Goal: Check status: Check status

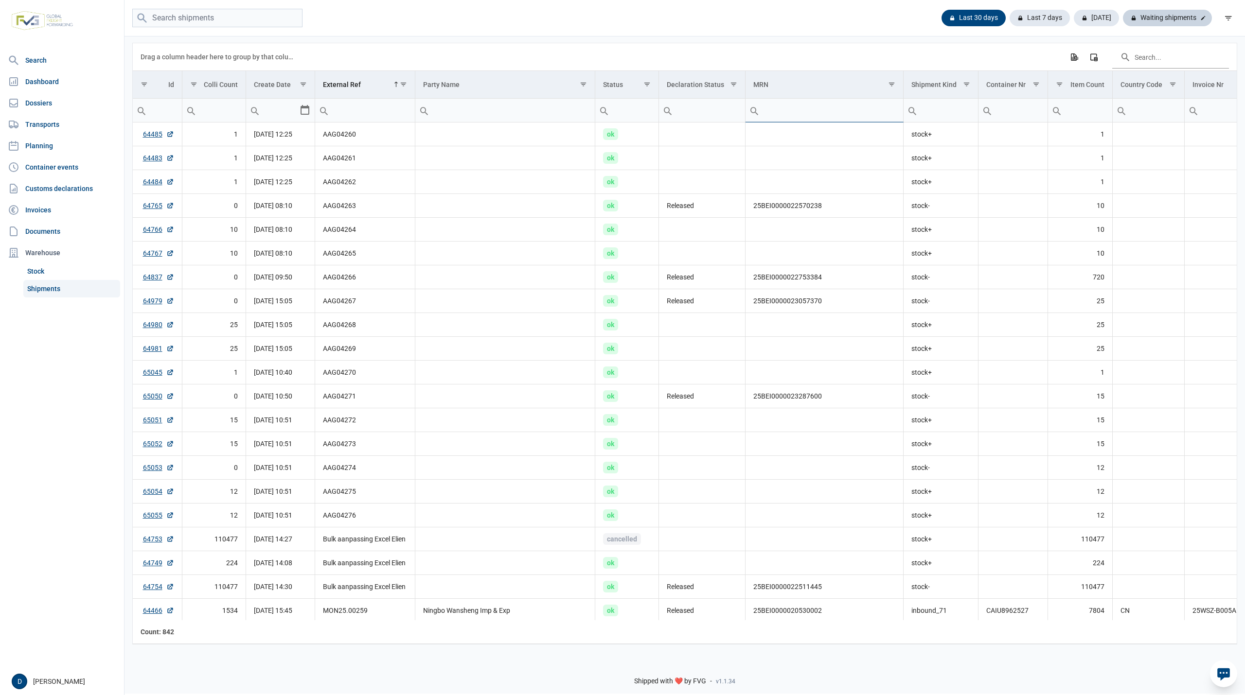
click at [1156, 18] on div "Waiting shipments" at bounding box center [1167, 18] width 89 height 17
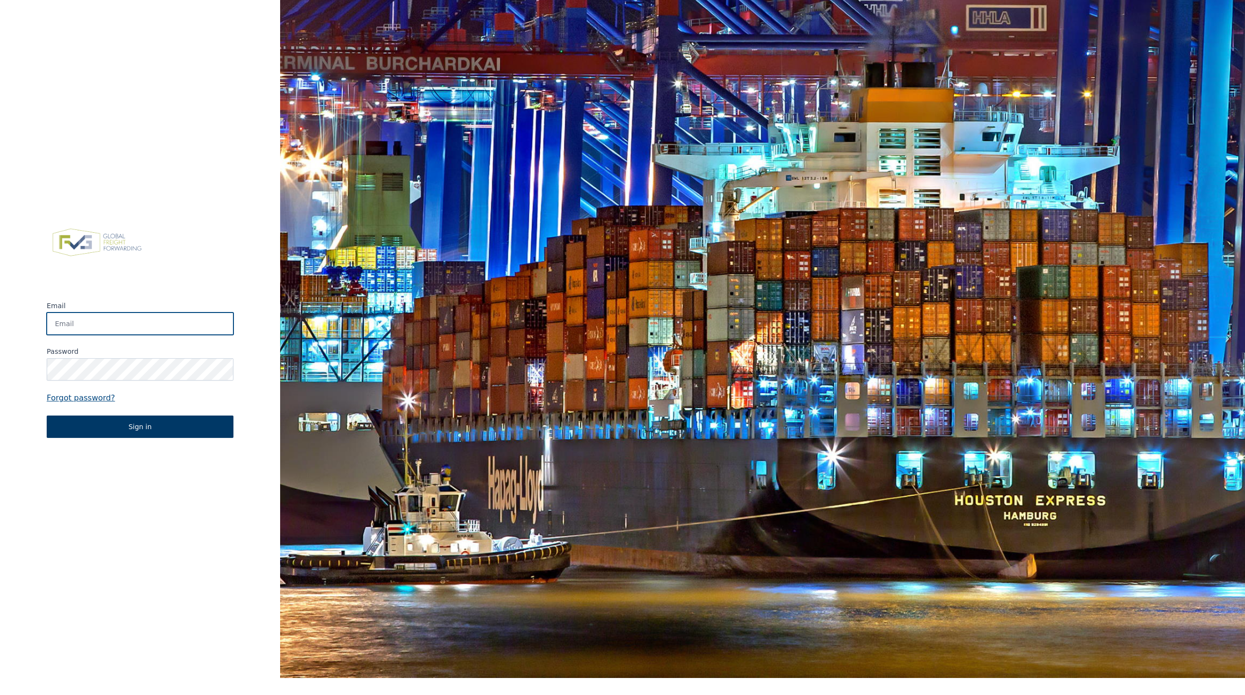
type input "[PERSON_NAME][EMAIL_ADDRESS][PERSON_NAME][DOMAIN_NAME]"
click at [139, 428] on button "Sign in" at bounding box center [140, 427] width 187 height 22
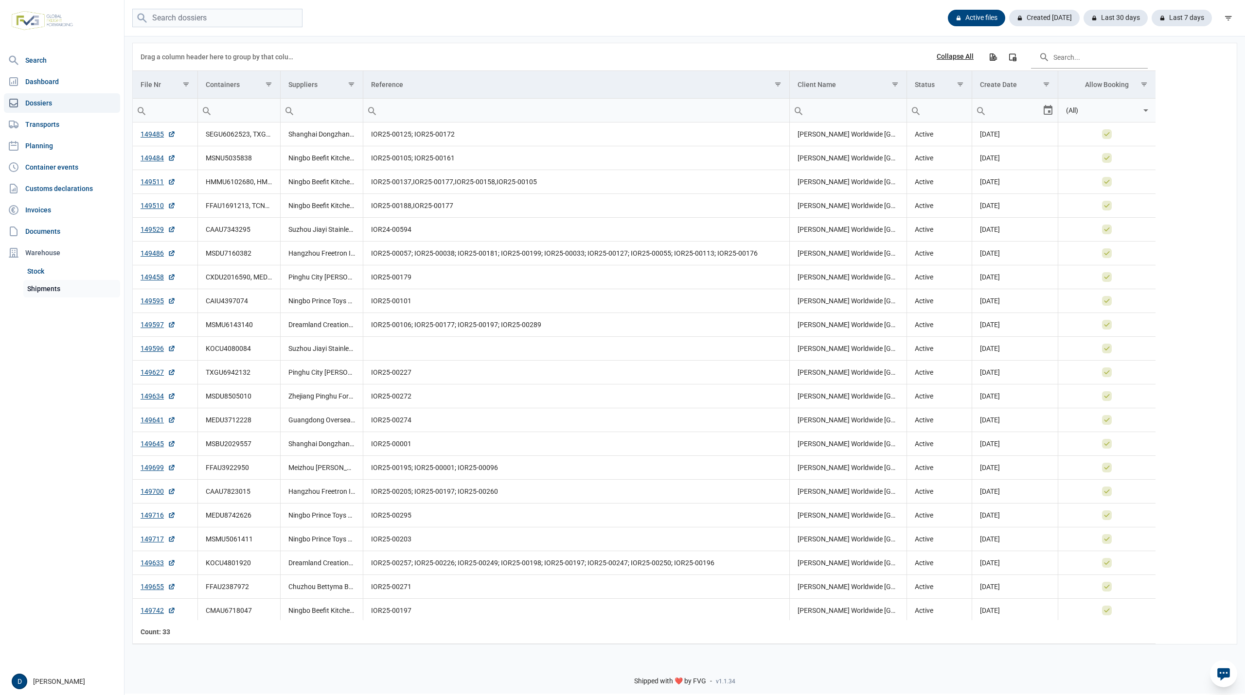
click at [53, 292] on link "Shipments" at bounding box center [71, 289] width 97 height 18
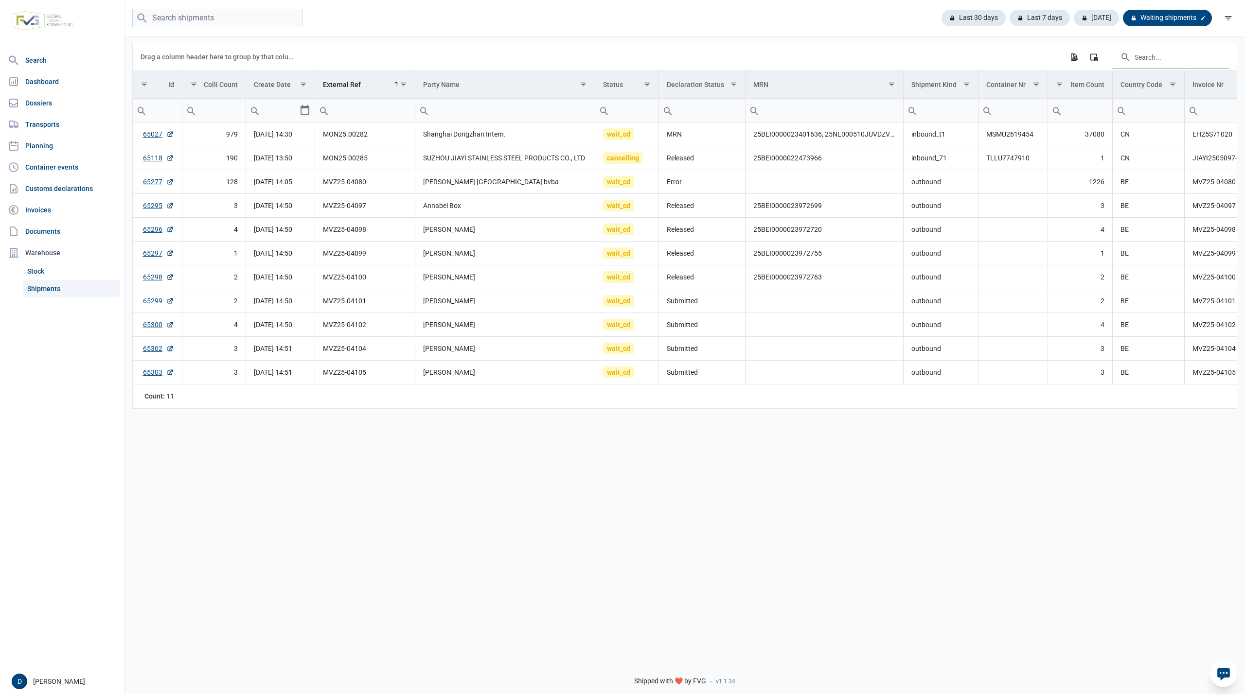
click at [1170, 14] on div "Waiting shipments" at bounding box center [1167, 18] width 89 height 17
click at [148, 181] on link "65277" at bounding box center [158, 182] width 31 height 10
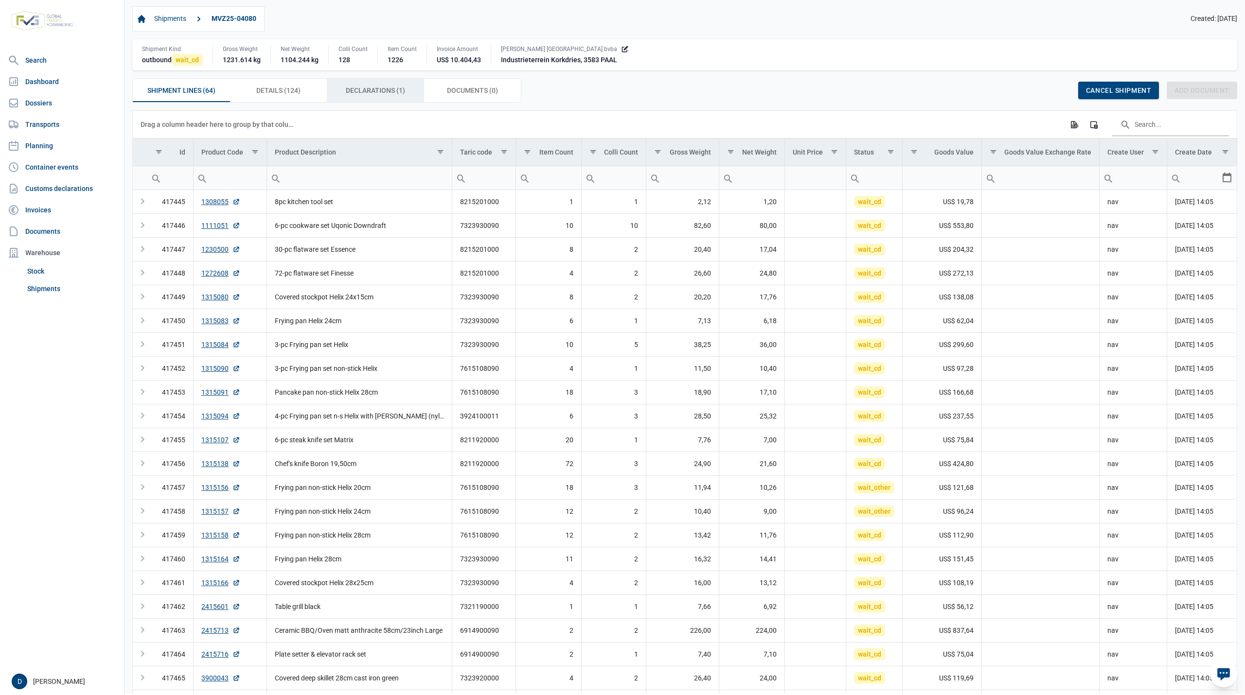
drag, startPoint x: 358, startPoint y: 88, endPoint x: 385, endPoint y: 105, distance: 32.4
click at [358, 88] on span "Declarations (1) Declarations (1)" at bounding box center [375, 91] width 59 height 12
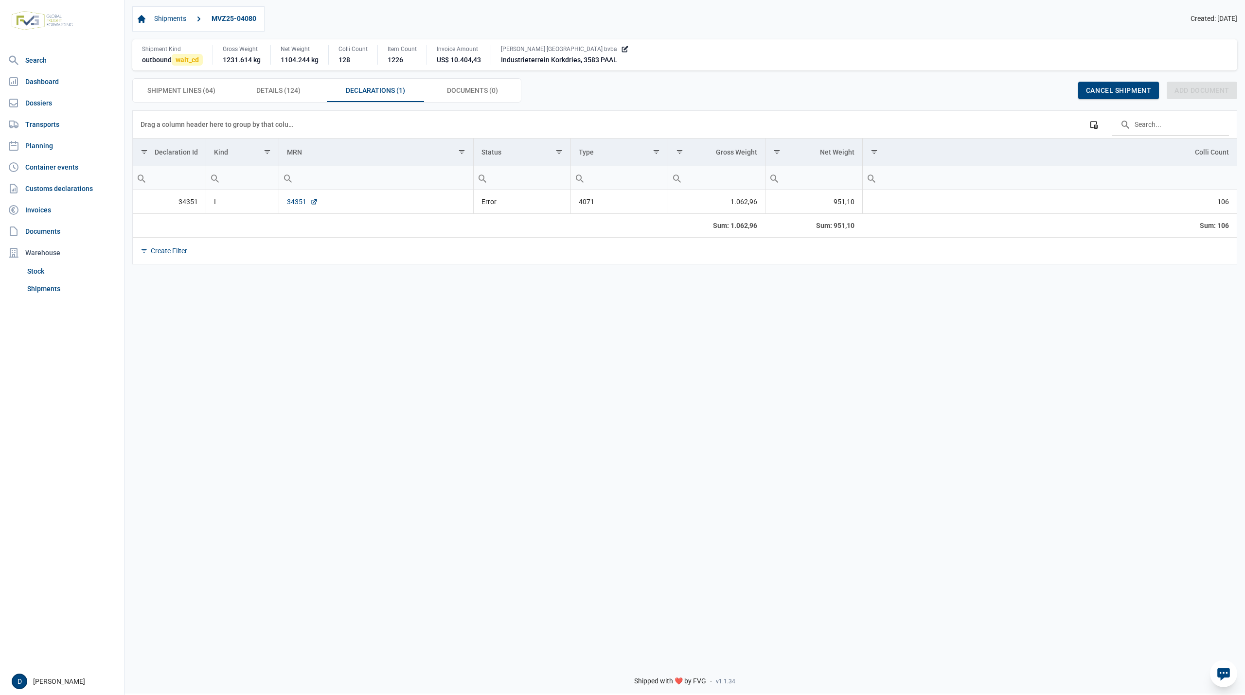
click at [296, 200] on link "34351" at bounding box center [302, 202] width 31 height 10
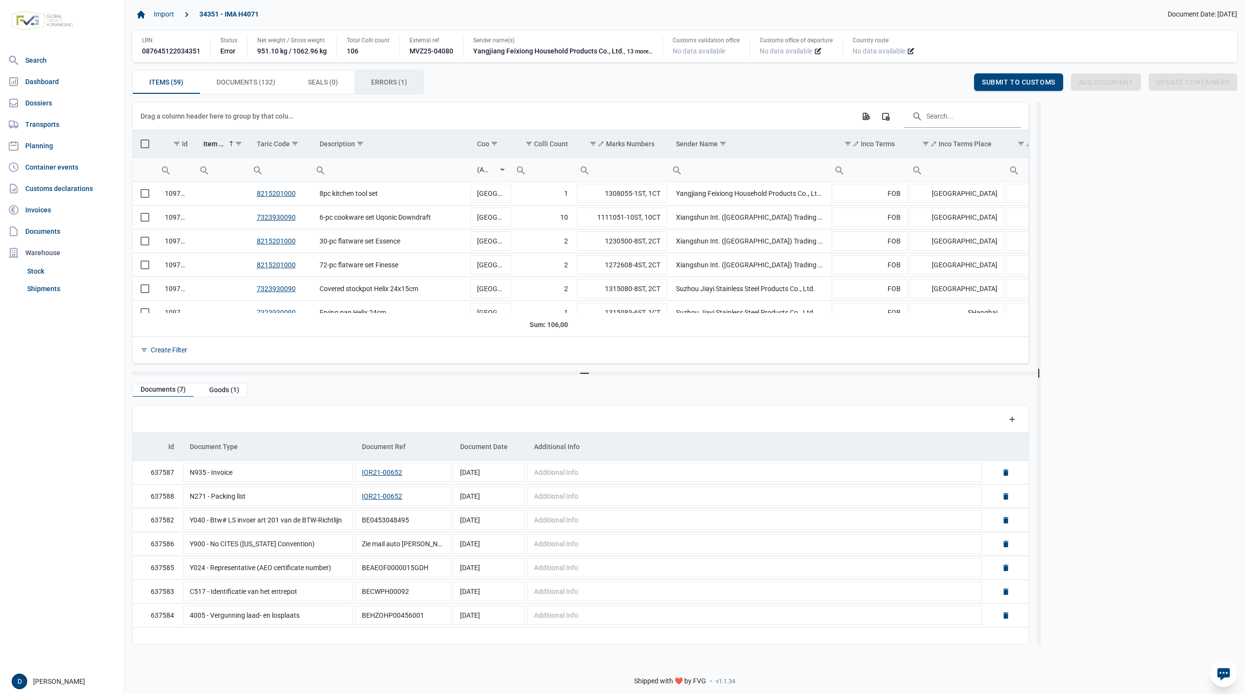
click at [367, 80] on div "Errors (1) Errors (1)" at bounding box center [388, 81] width 69 height 23
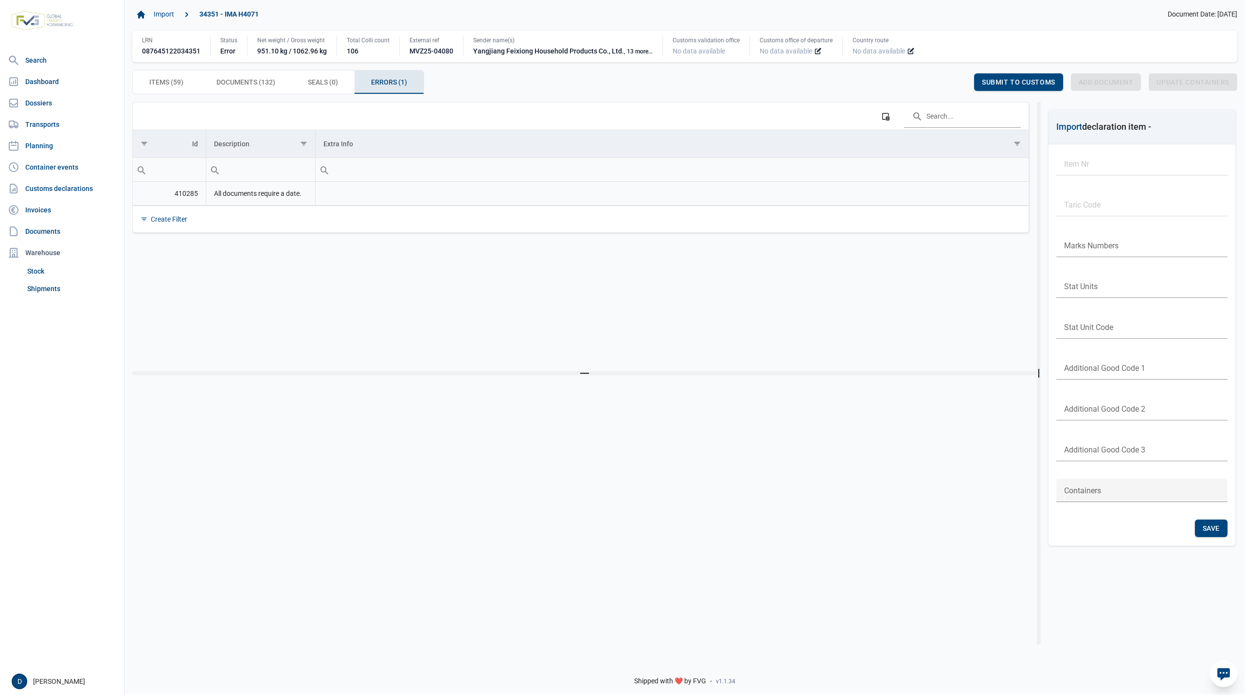
click at [187, 195] on td "410285" at bounding box center [169, 194] width 73 height 24
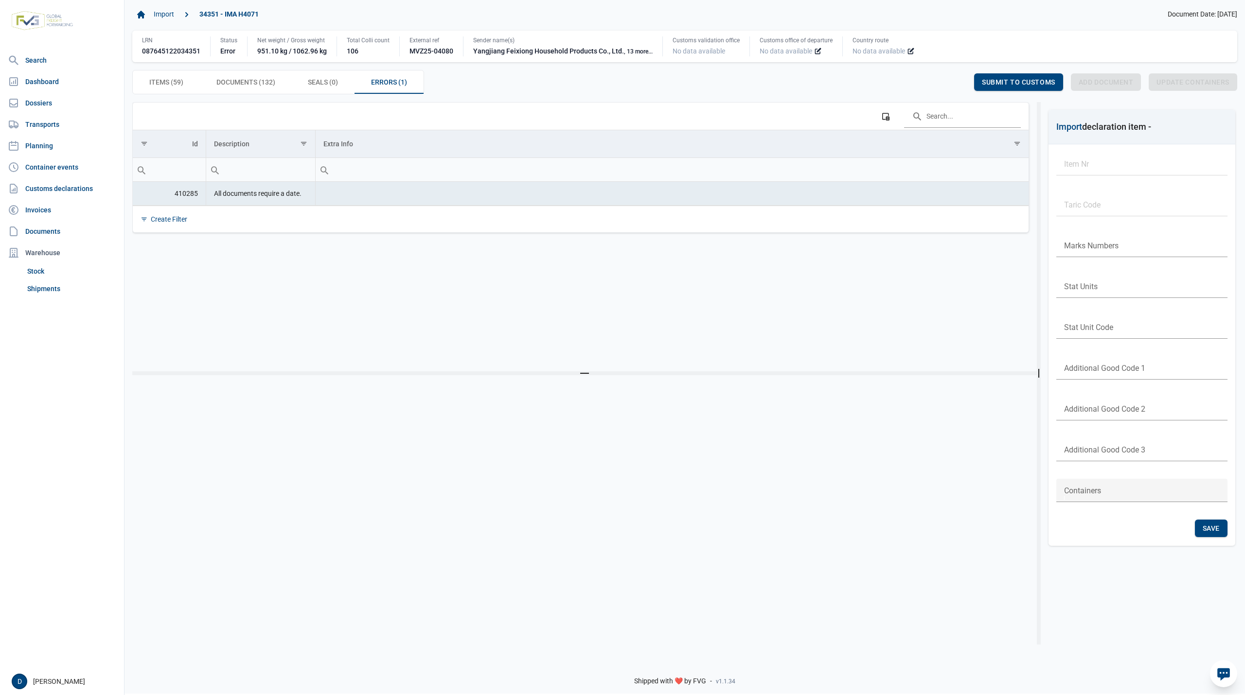
click at [351, 197] on td "Data grid with 1 rows and 3 columns" at bounding box center [671, 194] width 713 height 24
click at [178, 197] on td "410285" at bounding box center [169, 194] width 73 height 24
click at [160, 84] on span "Items (59) Items (59)" at bounding box center [166, 82] width 34 height 12
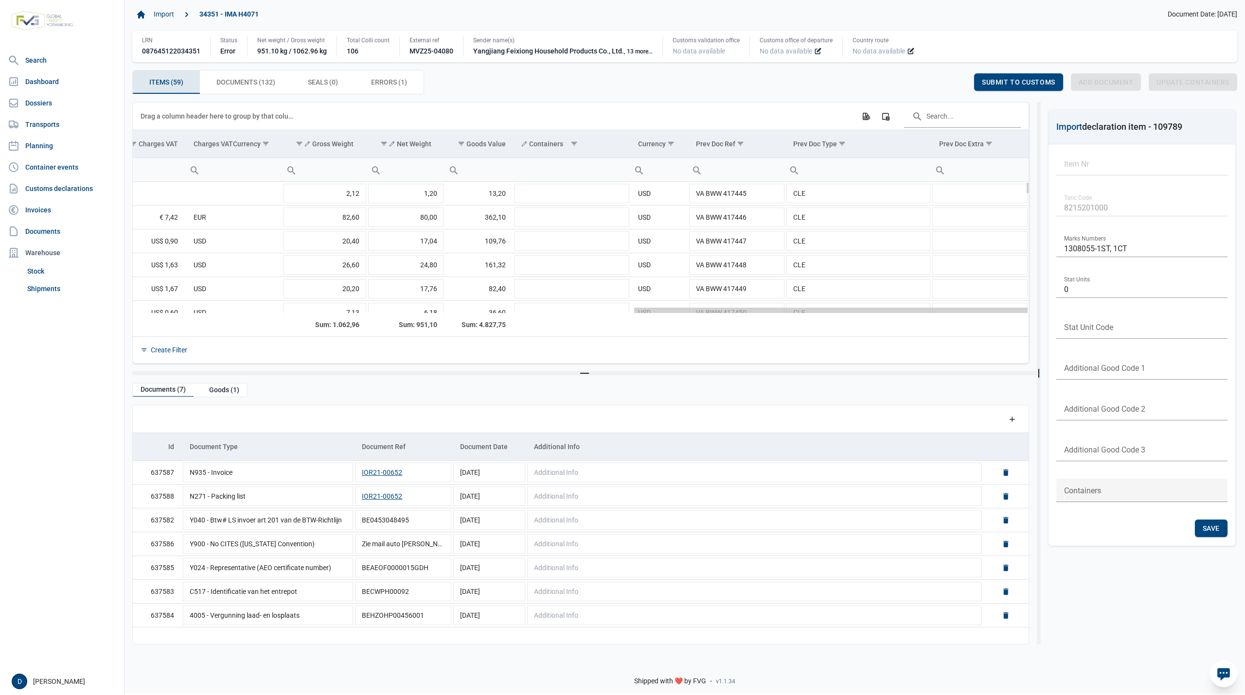
drag, startPoint x: 499, startPoint y: 312, endPoint x: 1039, endPoint y: 384, distance: 544.8
click at [1039, 384] on body "For evaluation purposes only. Redistribution prohibited. Please register an exi…" at bounding box center [622, 330] width 1245 height 695
click at [220, 391] on div "Goods (1)" at bounding box center [224, 390] width 46 height 13
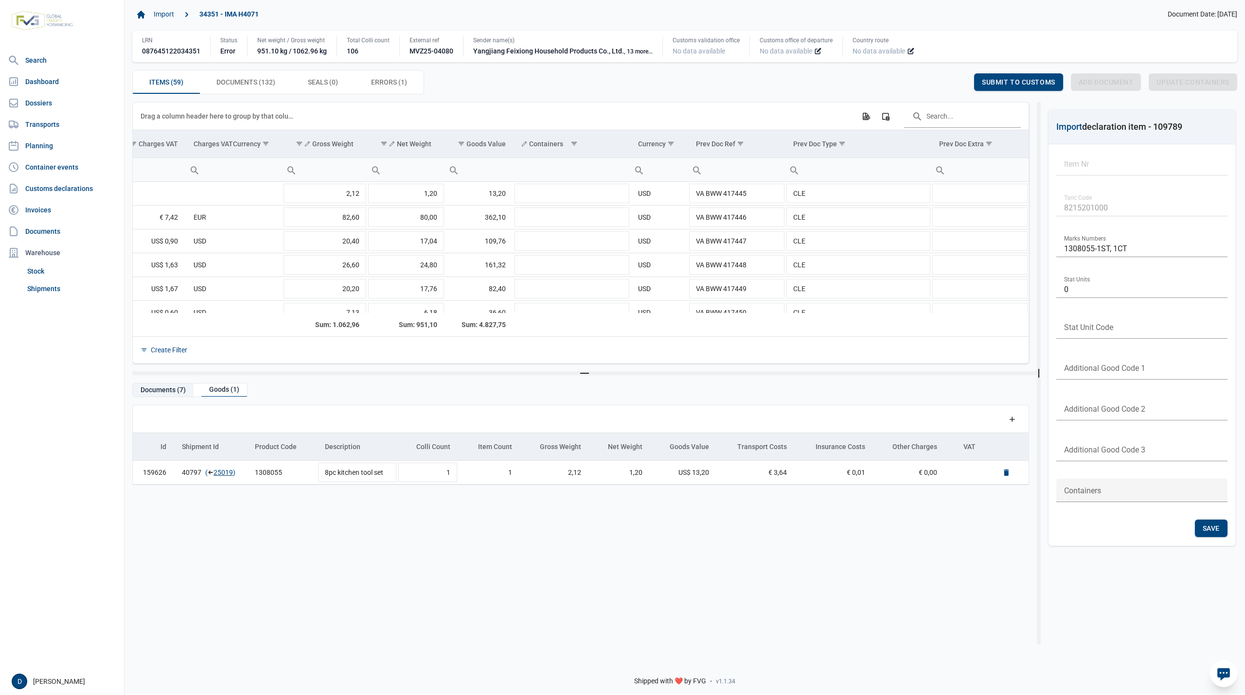
click at [170, 393] on div "Documents (7)" at bounding box center [163, 390] width 61 height 13
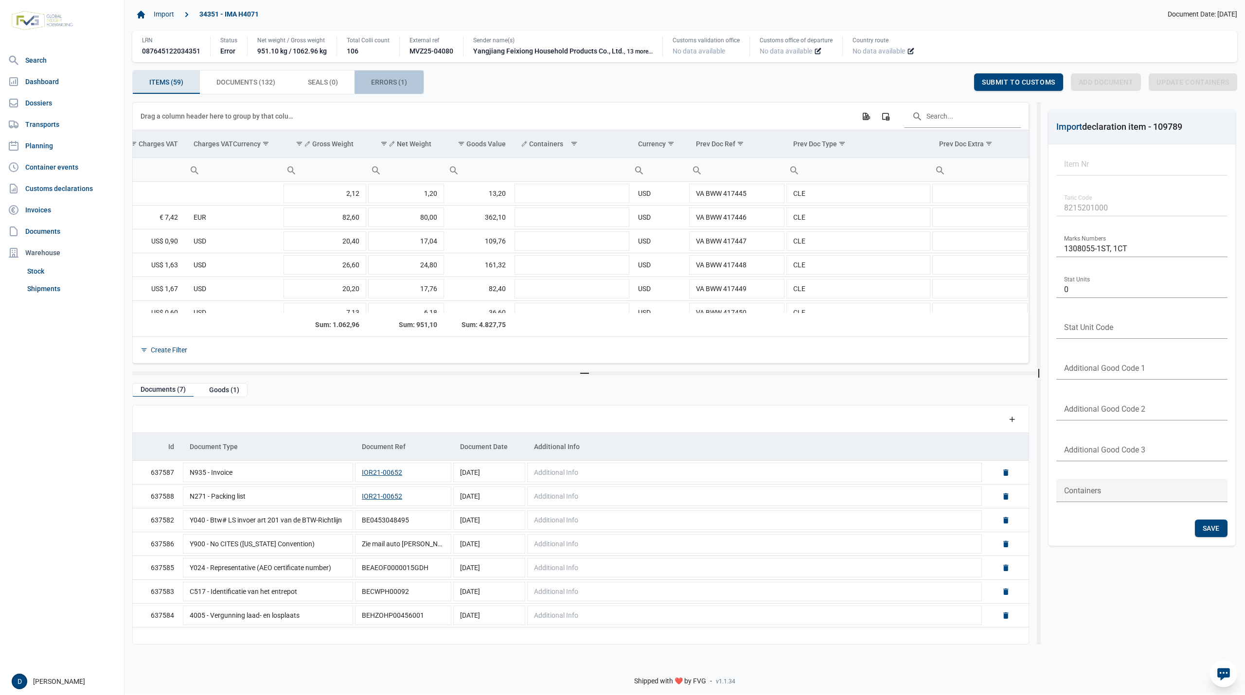
click at [386, 86] on span "Errors (1) Errors (1)" at bounding box center [389, 82] width 36 height 12
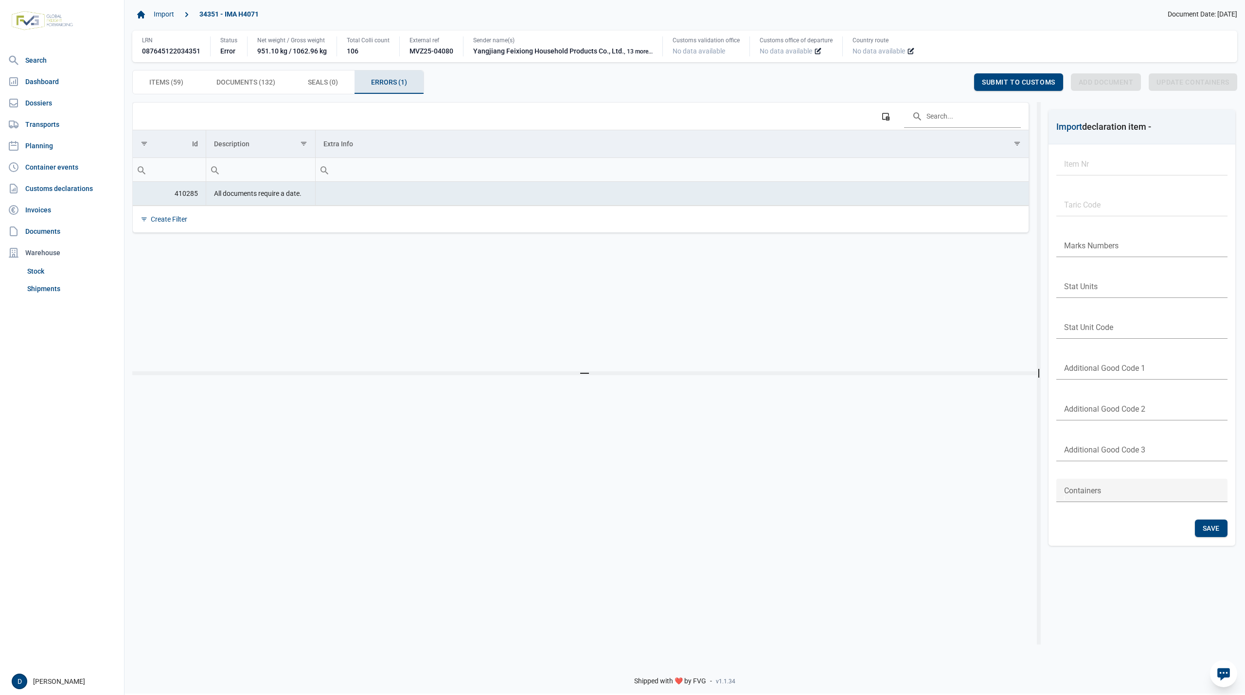
click at [186, 196] on td "410285" at bounding box center [169, 194] width 73 height 24
click at [244, 84] on span "Documents (132) Documents (132)" at bounding box center [245, 82] width 59 height 12
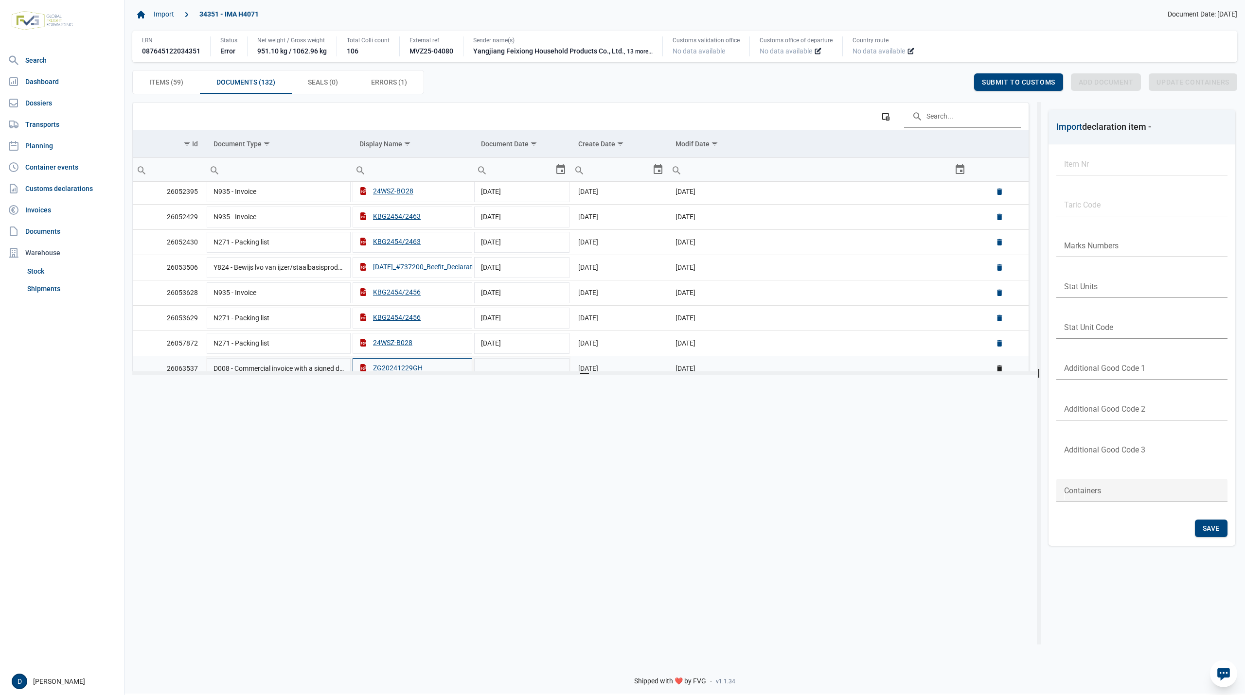
click at [393, 364] on div "ZG20241229GH" at bounding box center [390, 368] width 63 height 10
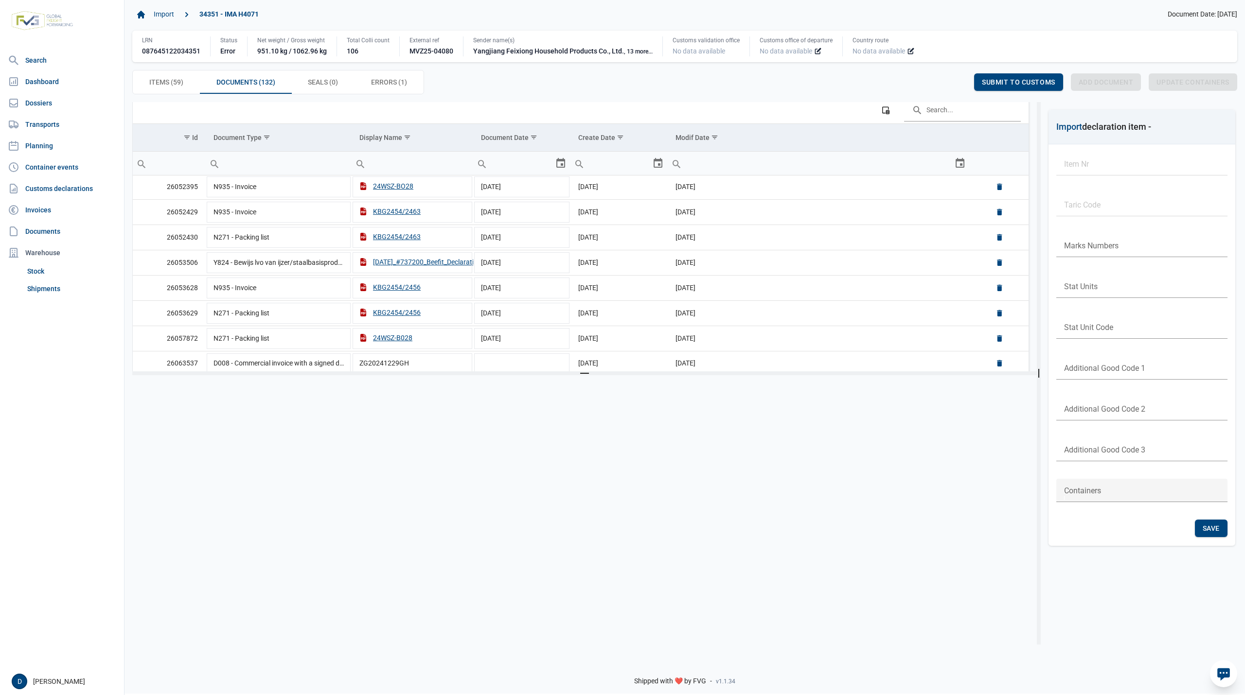
click at [336, 386] on div at bounding box center [580, 503] width 896 height 240
click at [395, 360] on div "ZG20241229GH" at bounding box center [390, 362] width 63 height 10
click at [395, 360] on input "ZG20241229GH" at bounding box center [412, 362] width 122 height 23
click at [374, 361] on input "ZG20241229GH" at bounding box center [412, 362] width 122 height 23
click at [338, 406] on div at bounding box center [580, 503] width 896 height 240
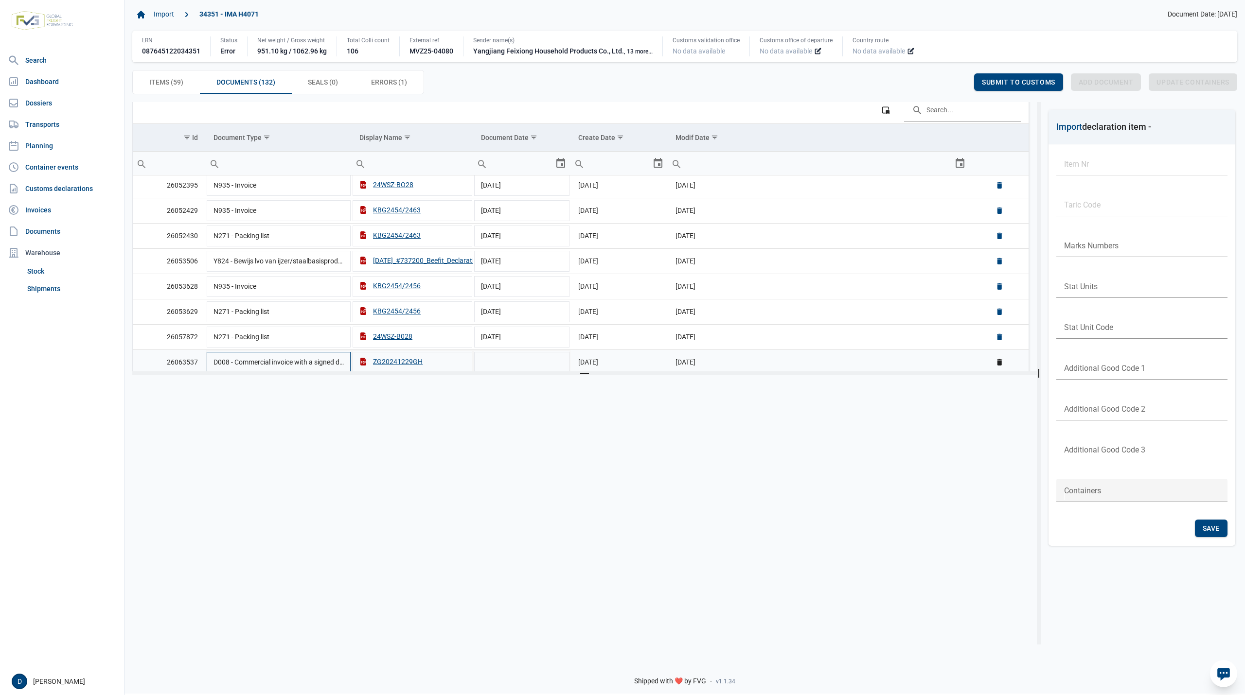
click at [312, 360] on td "D008 - Commercial invoice with a signed declaration" at bounding box center [279, 362] width 146 height 25
click at [405, 358] on div "ZG20241229GH" at bounding box center [390, 361] width 63 height 10
drag, startPoint x: 399, startPoint y: 360, endPoint x: 385, endPoint y: 358, distance: 13.7
click at [385, 358] on input "ZG20241229GH" at bounding box center [412, 362] width 122 height 23
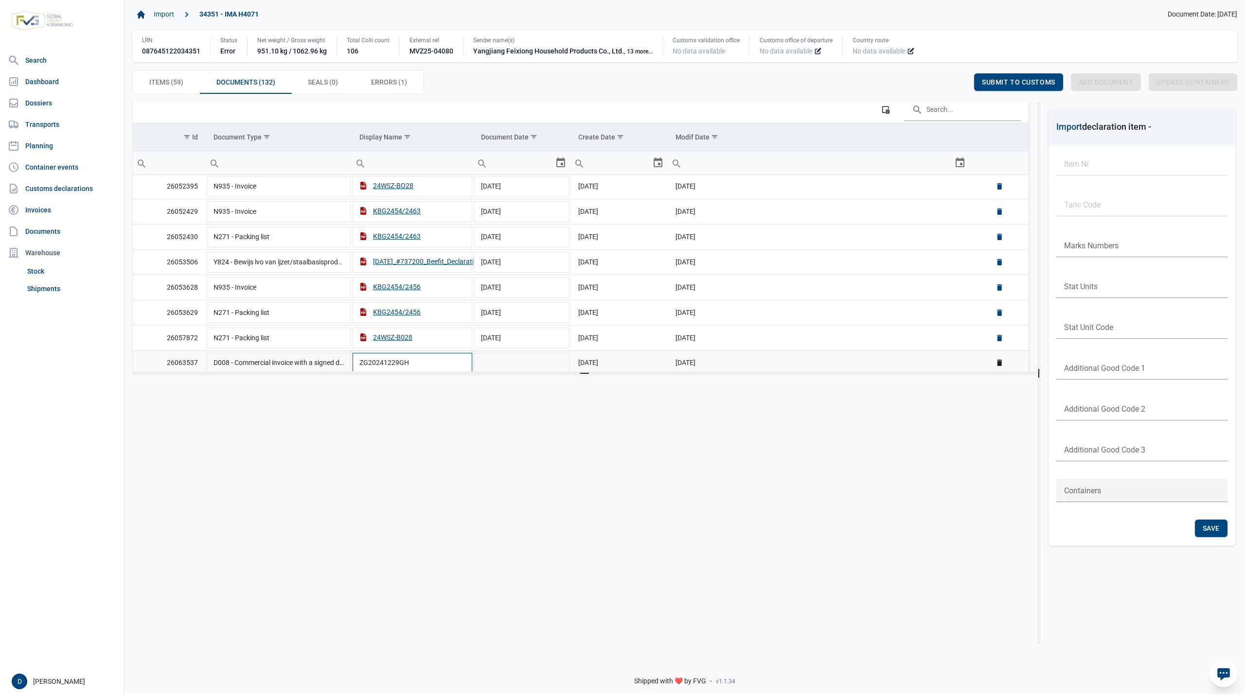
click at [385, 358] on input "ZG20241229GH" at bounding box center [412, 362] width 122 height 23
click at [401, 363] on input "ZG20241229GH" at bounding box center [412, 362] width 122 height 23
click at [438, 433] on div at bounding box center [580, 503] width 896 height 240
click at [389, 360] on div "ZG20241229GH" at bounding box center [390, 361] width 63 height 10
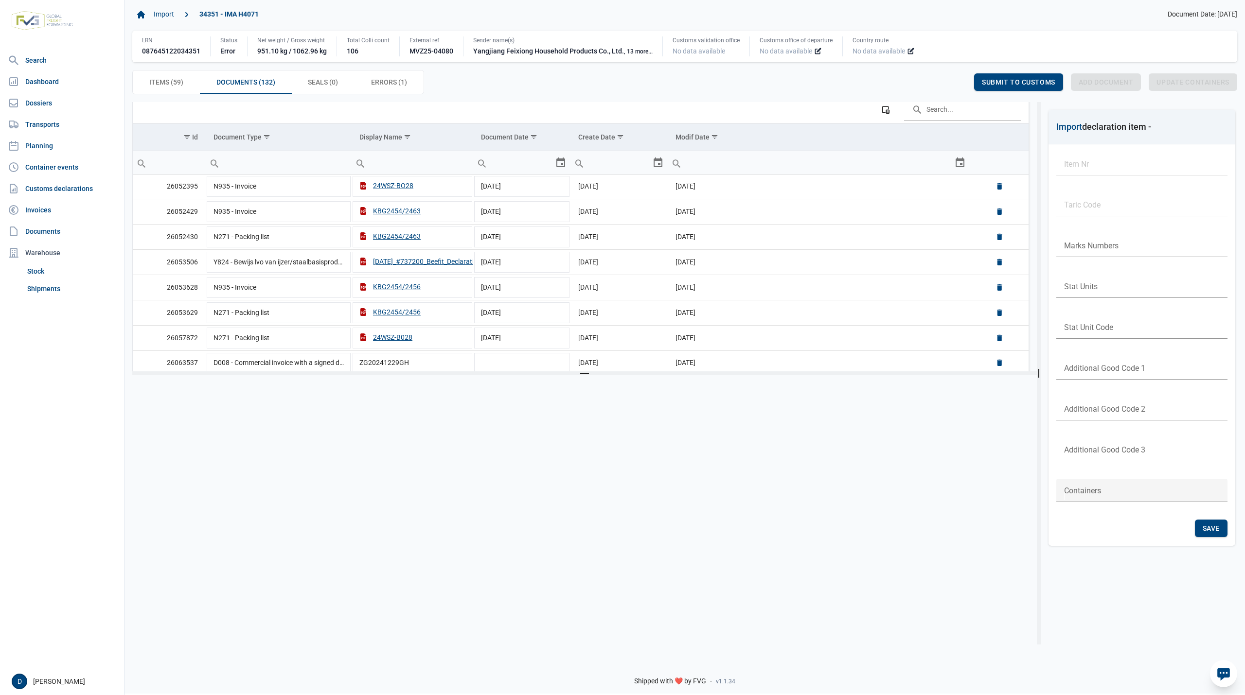
click at [394, 391] on div at bounding box center [580, 503] width 896 height 240
click at [410, 360] on div "ZG20241229GH" at bounding box center [390, 361] width 63 height 10
click at [413, 401] on div at bounding box center [580, 503] width 896 height 240
click at [364, 360] on icon "Data grid with 132 rows and 6 columns" at bounding box center [363, 361] width 8 height 8
click at [411, 409] on div at bounding box center [580, 503] width 896 height 240
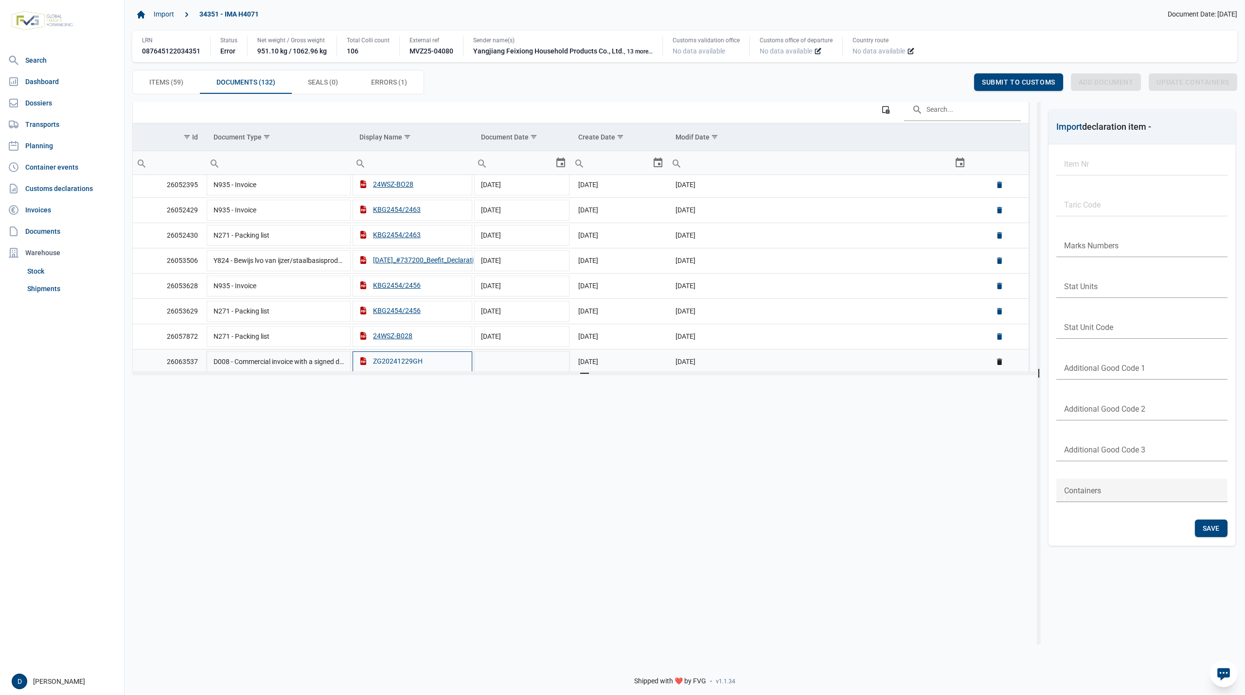
drag, startPoint x: 404, startPoint y: 362, endPoint x: 387, endPoint y: 362, distance: 16.5
click at [387, 362] on div "ZG20241229GH" at bounding box center [390, 361] width 63 height 10
click at [390, 366] on input "ZG20241229GH" at bounding box center [412, 362] width 122 height 23
click at [393, 415] on div at bounding box center [580, 503] width 896 height 240
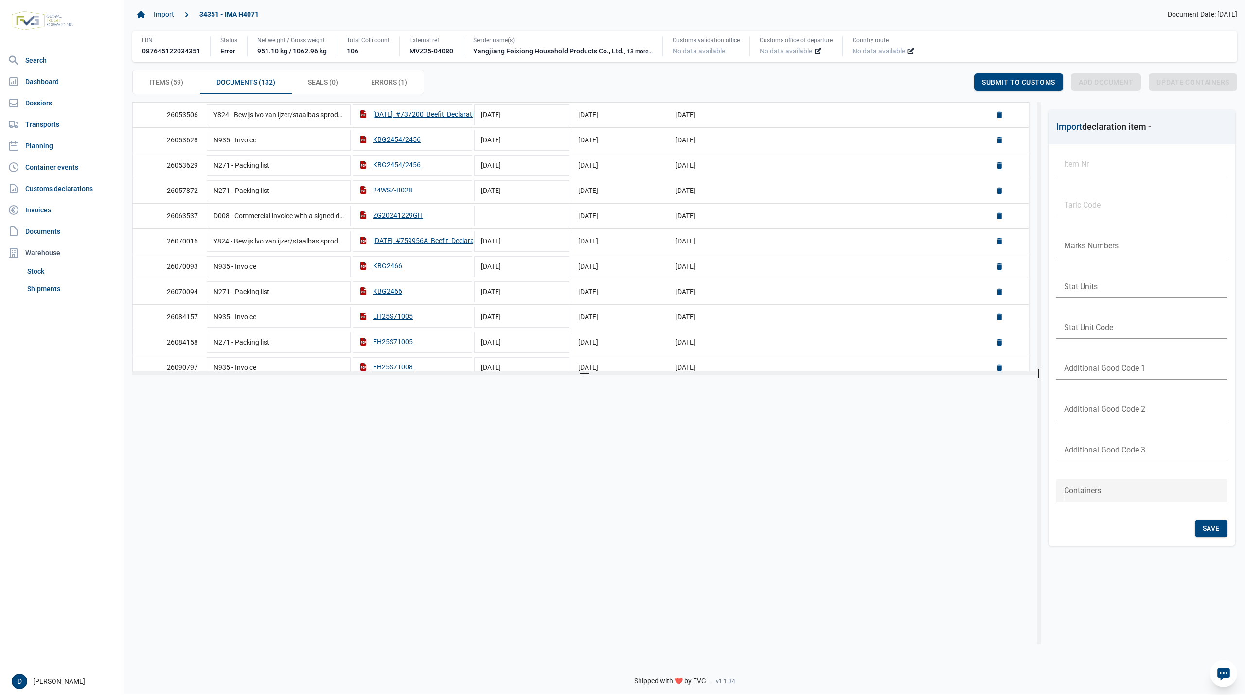
scroll to position [158, 0]
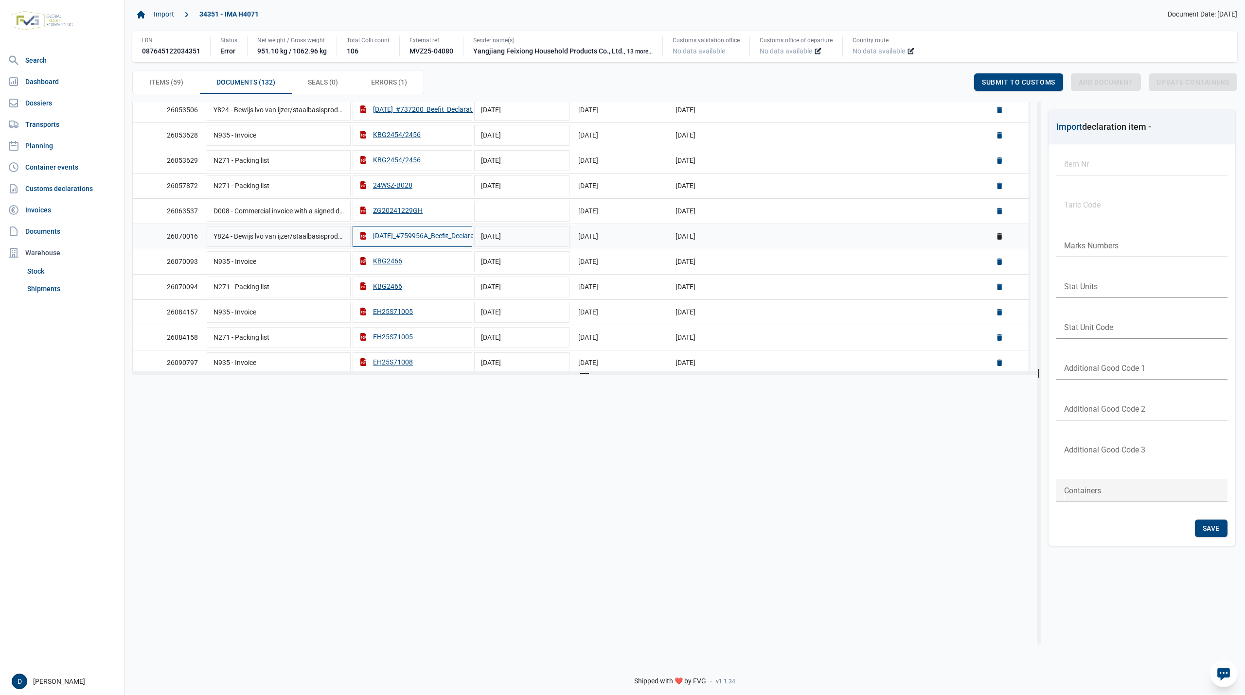
click at [404, 240] on div "[DATE]_#759956A_Beefit_Declarat" at bounding box center [417, 236] width 117 height 10
click at [854, 16] on div "Import 34351 - IMA H4071 Document Date: [DATE]" at bounding box center [684, 14] width 1105 height 17
click at [399, 210] on div "ZG20241229GH" at bounding box center [390, 211] width 63 height 10
click at [369, 208] on input "ZG20241229GH" at bounding box center [412, 211] width 122 height 23
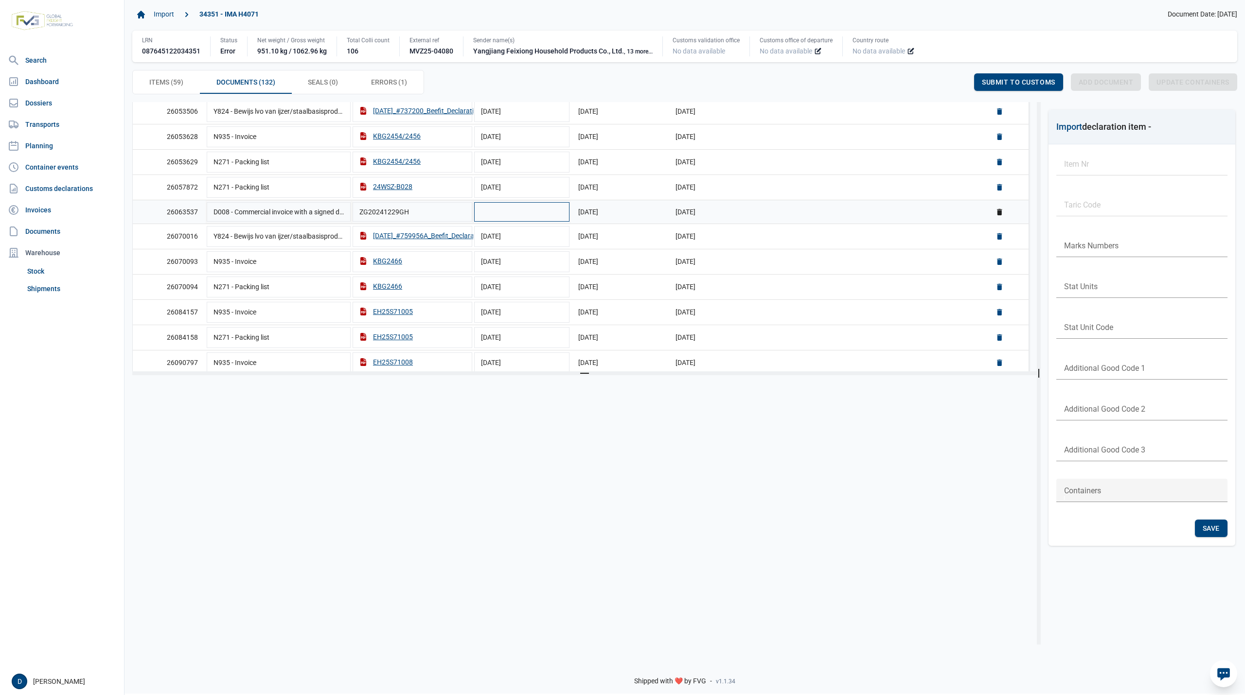
click at [549, 211] on td "Data grid with 132 rows and 6 columns" at bounding box center [521, 212] width 97 height 24
click at [407, 209] on div "ZG20241229GH" at bounding box center [390, 211] width 63 height 10
click at [535, 211] on td "Data grid with 132 rows and 6 columns" at bounding box center [521, 212] width 97 height 24
click at [400, 206] on div "ZG20241229GH" at bounding box center [390, 211] width 63 height 10
drag, startPoint x: 436, startPoint y: 208, endPoint x: 337, endPoint y: 211, distance: 98.2
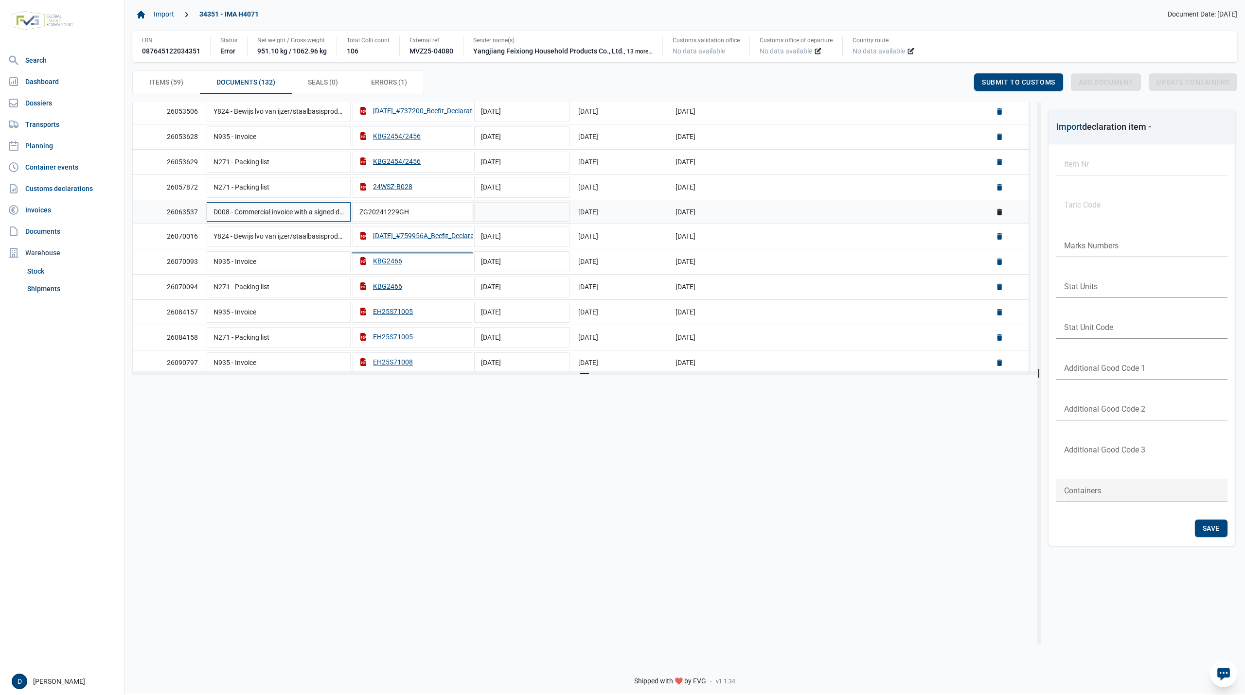
click at [337, 211] on tr "26063537 D008 - Commercial invoice with a signed declaration ZG20241229GH [DATE…" at bounding box center [580, 212] width 895 height 24
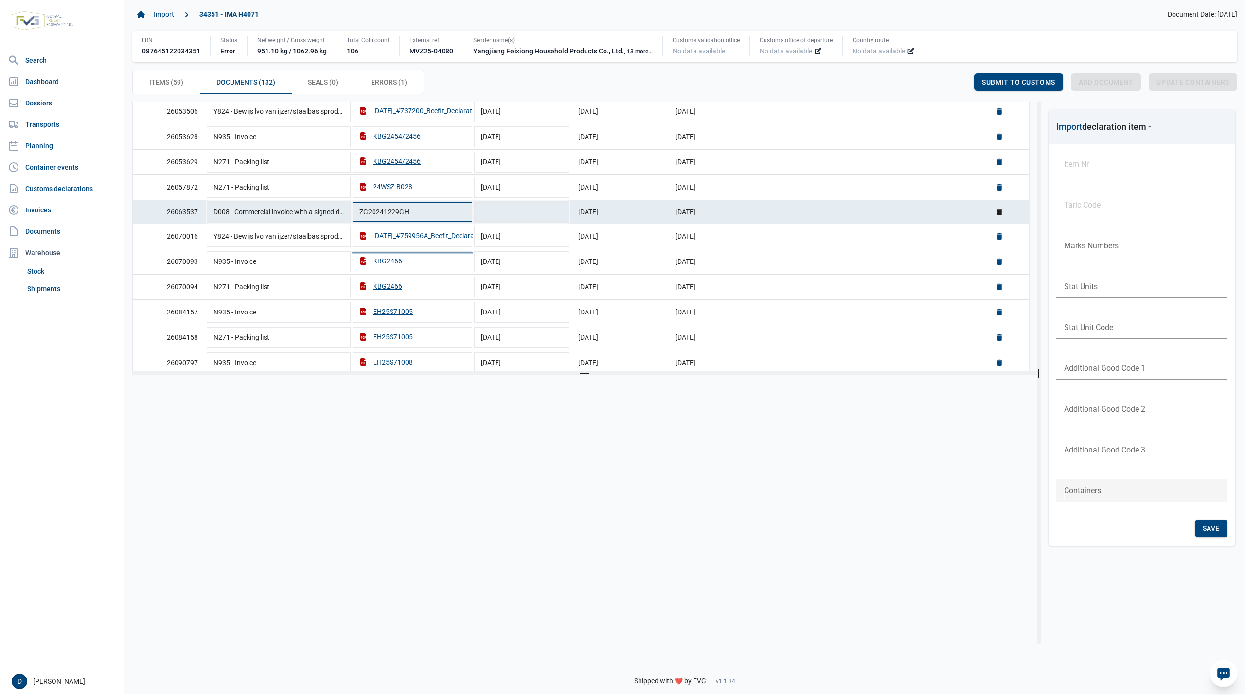
click at [370, 210] on input "ZG20241229GH" at bounding box center [412, 211] width 122 height 23
click at [398, 206] on input "ZG20241229GH" at bounding box center [412, 211] width 122 height 23
click at [172, 209] on td "26063537" at bounding box center [169, 212] width 73 height 24
click at [297, 212] on td "D008 - Commercial invoice with a signed declaration" at bounding box center [279, 210] width 146 height 25
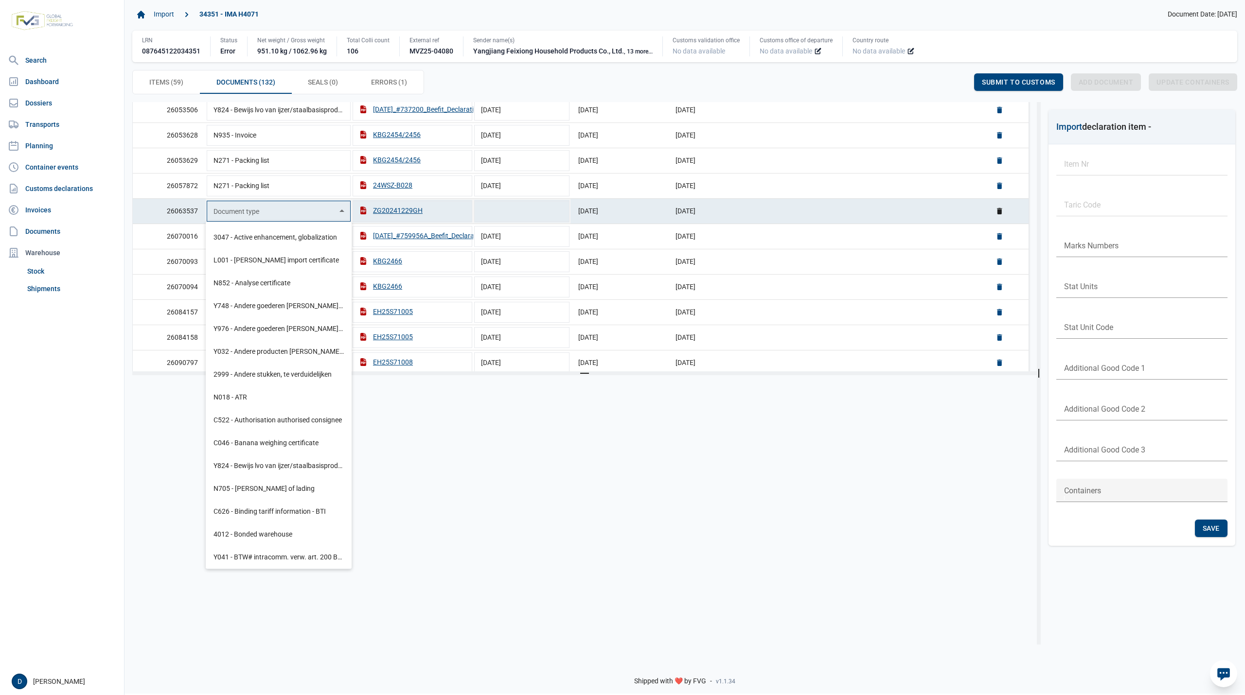
click at [270, 211] on input "Data grid with 132 rows and 6 columns" at bounding box center [271, 210] width 130 height 23
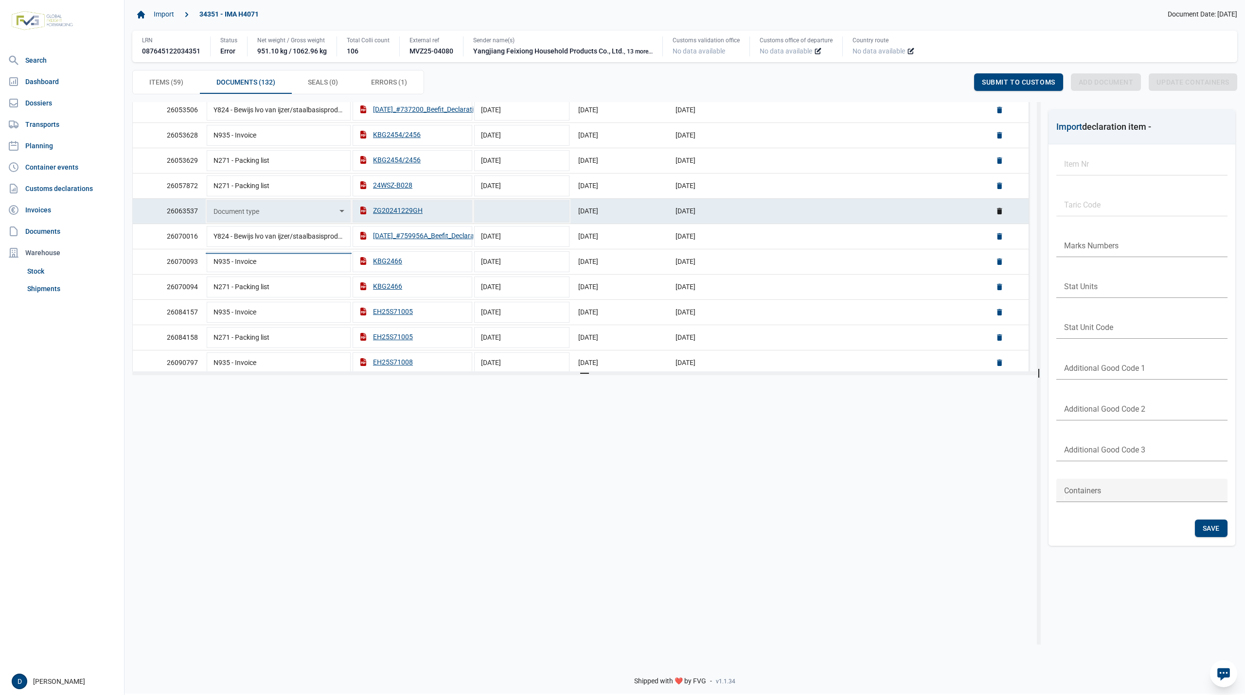
click at [170, 212] on td "26063537" at bounding box center [169, 210] width 73 height 25
click at [391, 211] on div "ZG20241229GH" at bounding box center [390, 211] width 63 height 10
drag, startPoint x: 424, startPoint y: 211, endPoint x: 321, endPoint y: 210, distance: 102.6
click at [321, 210] on tr "26063537 D008 - Commercial invoice with a signed declaration ZG20241229GH [DATE…" at bounding box center [580, 212] width 895 height 24
click at [378, 208] on input "ZG20241229GH" at bounding box center [412, 211] width 122 height 23
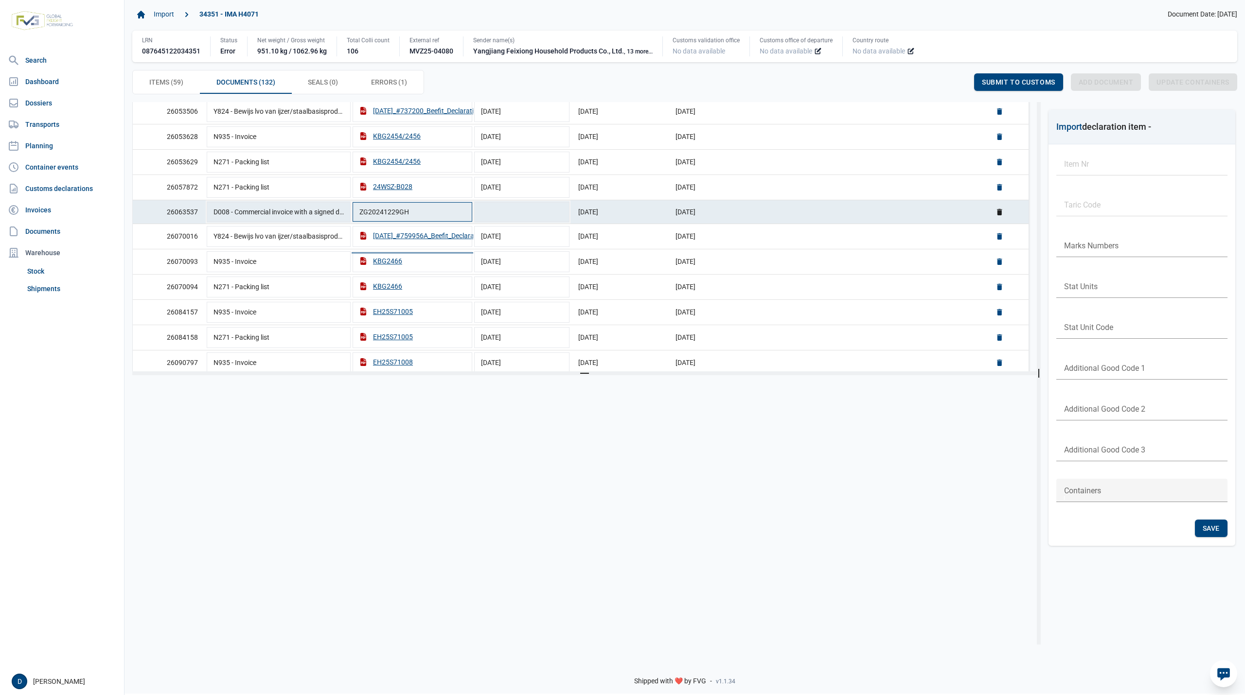
drag, startPoint x: 378, startPoint y: 208, endPoint x: 381, endPoint y: 213, distance: 5.9
click at [381, 213] on input "ZG20241229GH" at bounding box center [412, 211] width 122 height 23
drag, startPoint x: 520, startPoint y: 415, endPoint x: 521, endPoint y: 408, distance: 6.5
click at [521, 415] on div at bounding box center [580, 503] width 896 height 240
